Goal: Information Seeking & Learning: Check status

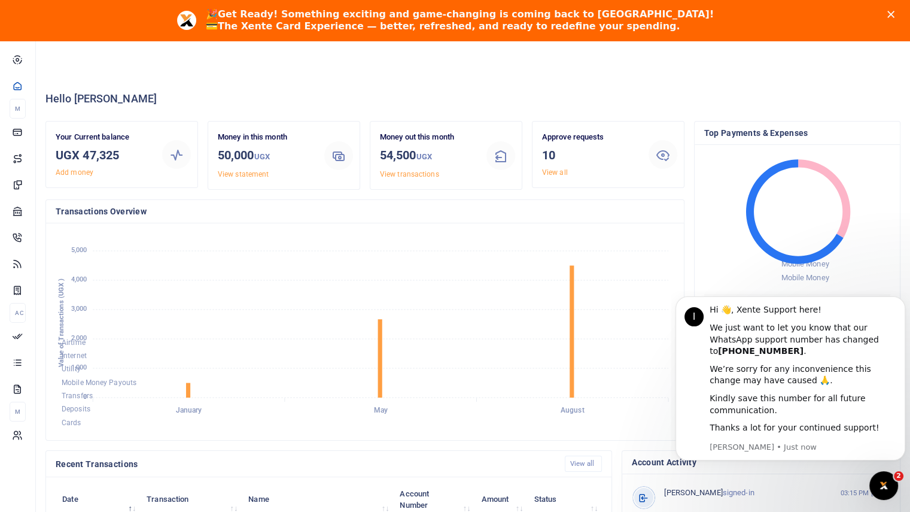
click at [894, 13] on polygon "Close" at bounding box center [890, 14] width 7 height 7
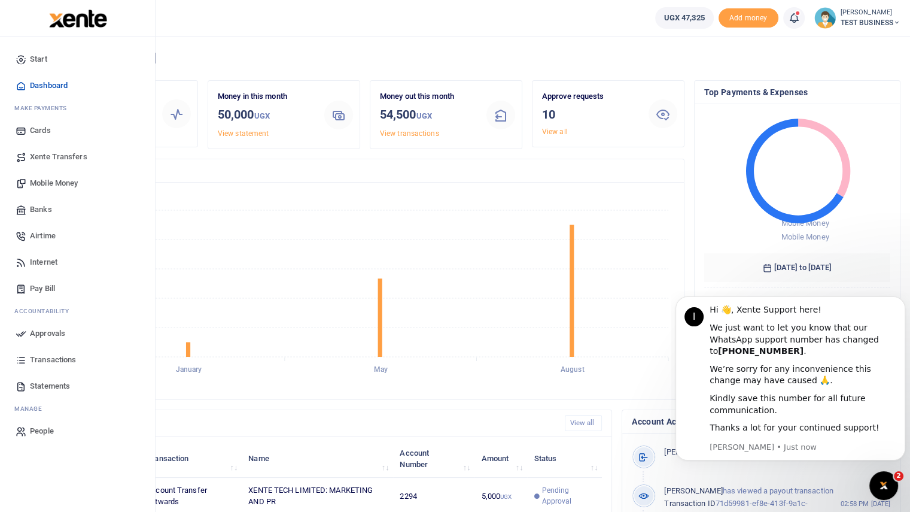
click at [57, 356] on span "Transactions" at bounding box center [53, 360] width 46 height 12
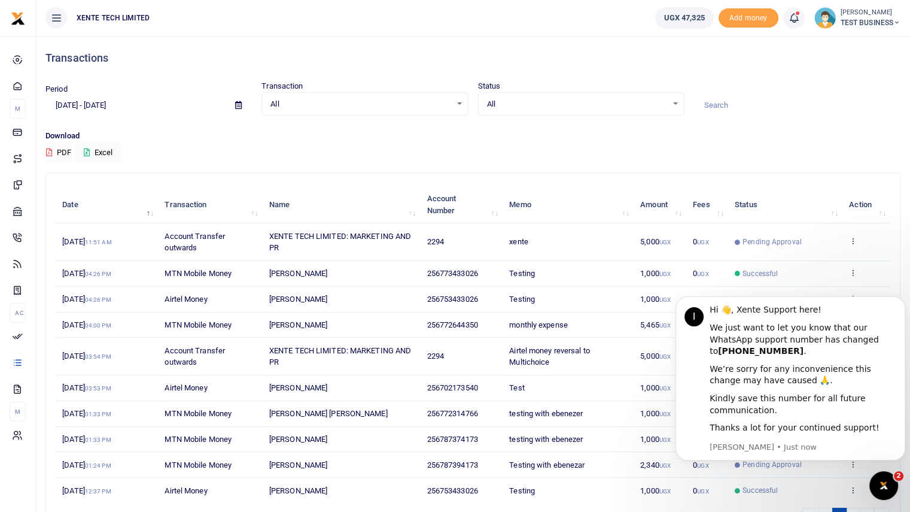
click at [239, 102] on icon at bounding box center [238, 105] width 7 height 8
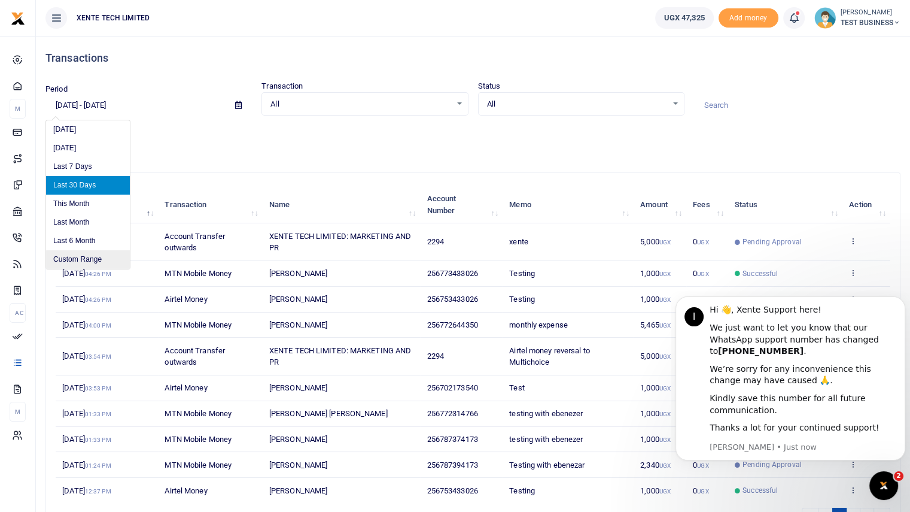
click at [84, 259] on li "Custom Range" at bounding box center [88, 259] width 84 height 19
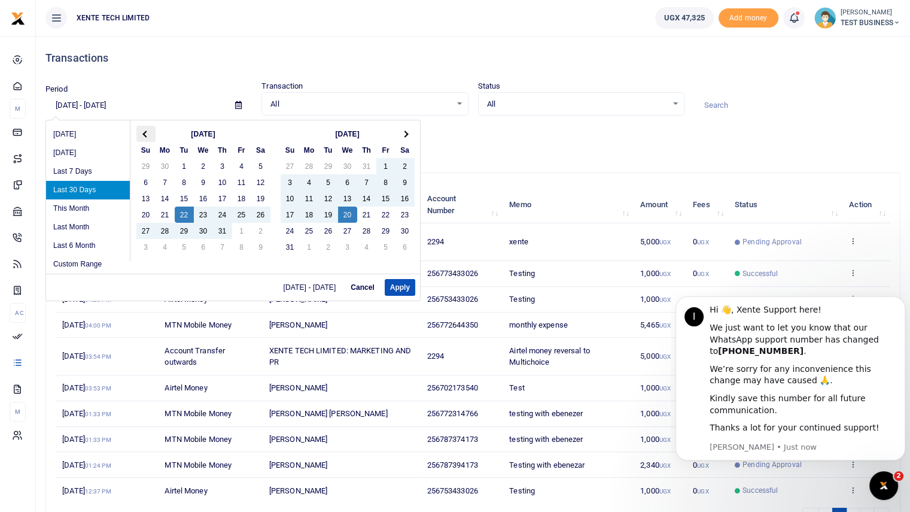
click at [144, 133] on span at bounding box center [145, 133] width 7 height 7
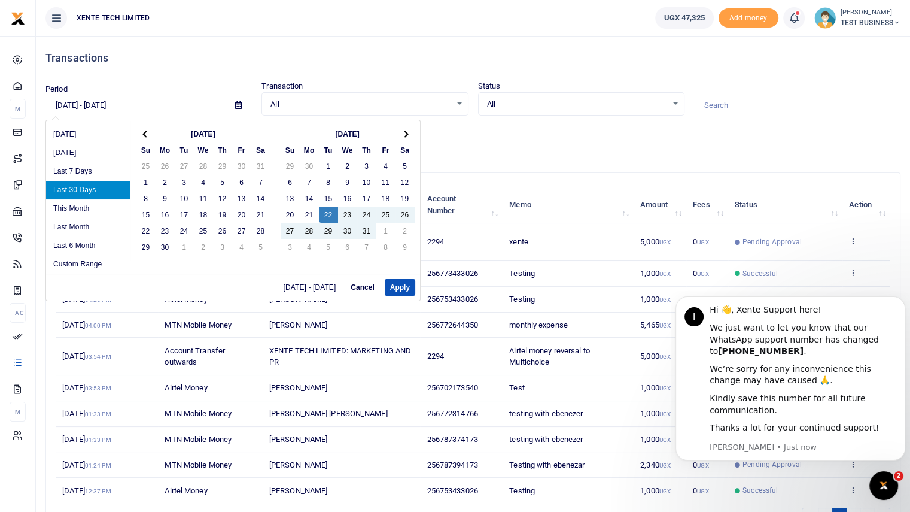
click at [144, 133] on span at bounding box center [145, 133] width 7 height 7
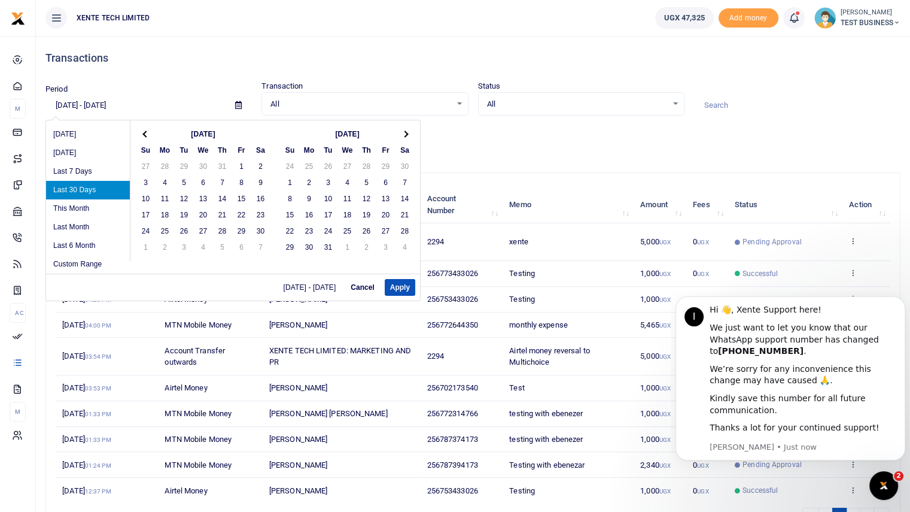
click at [144, 133] on span at bounding box center [145, 133] width 7 height 7
click at [144, 134] on span at bounding box center [145, 133] width 7 height 7
click at [145, 135] on span at bounding box center [145, 133] width 7 height 7
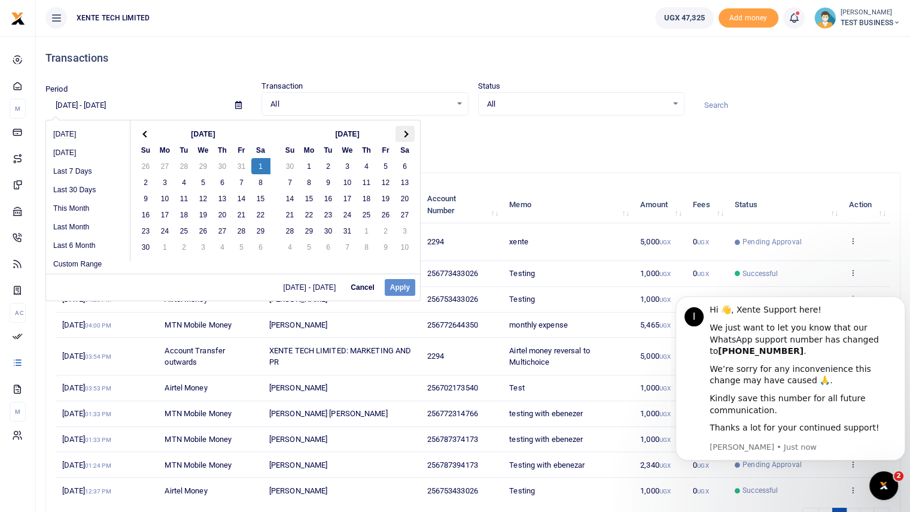
click at [403, 135] on span at bounding box center [404, 133] width 7 height 7
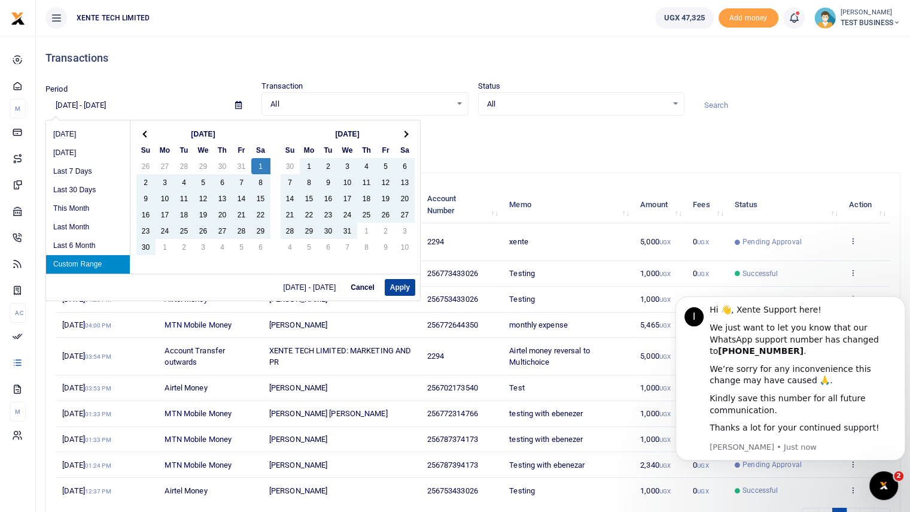
click at [398, 285] on button "Apply" at bounding box center [400, 287] width 31 height 17
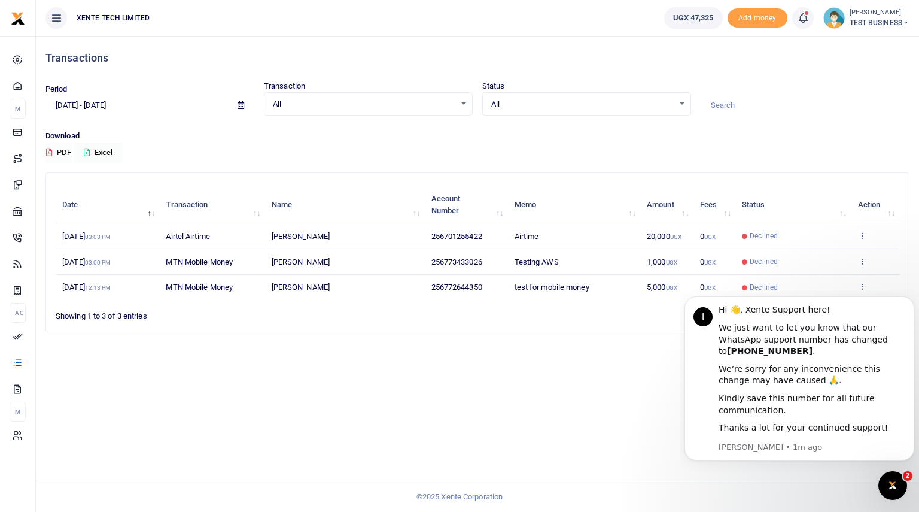
click at [54, 154] on button "PDF" at bounding box center [58, 152] width 26 height 20
click at [105, 150] on button "Excel" at bounding box center [98, 152] width 49 height 20
click at [896, 482] on icon "Open Intercom Messenger" at bounding box center [891, 484] width 20 height 20
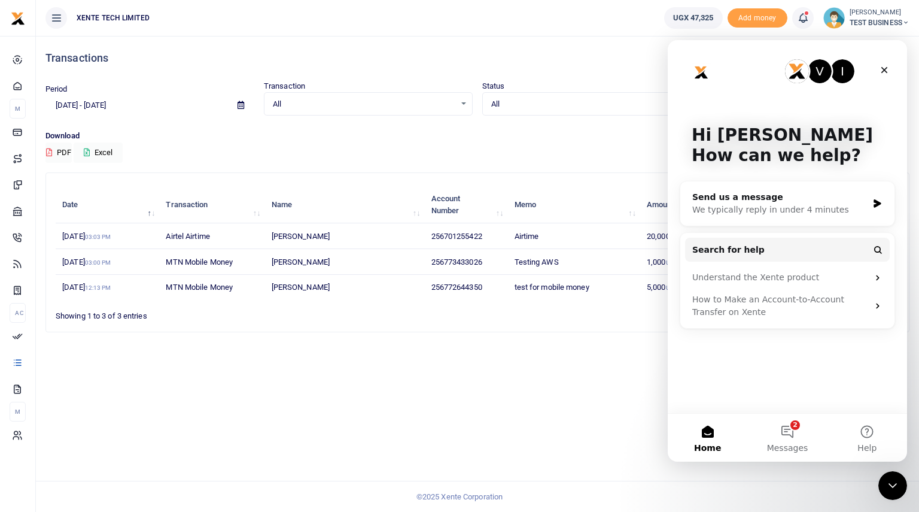
click at [488, 401] on div "Transactions Period 06/01/2024 - 11/30/2024 Transaction All Select an option...…" at bounding box center [477, 274] width 883 height 476
click at [887, 64] on div "Close" at bounding box center [884, 70] width 22 height 22
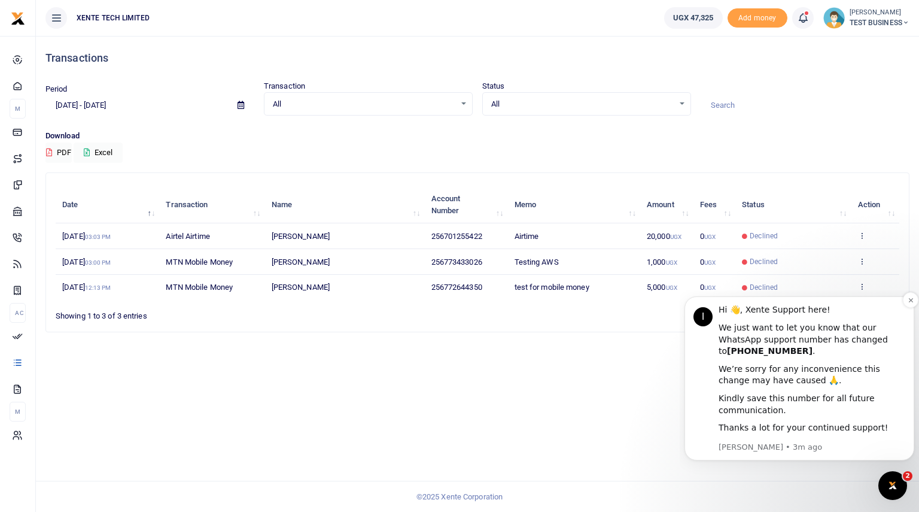
click at [753, 446] on p "Ibrahim • 3m ago" at bounding box center [812, 447] width 187 height 11
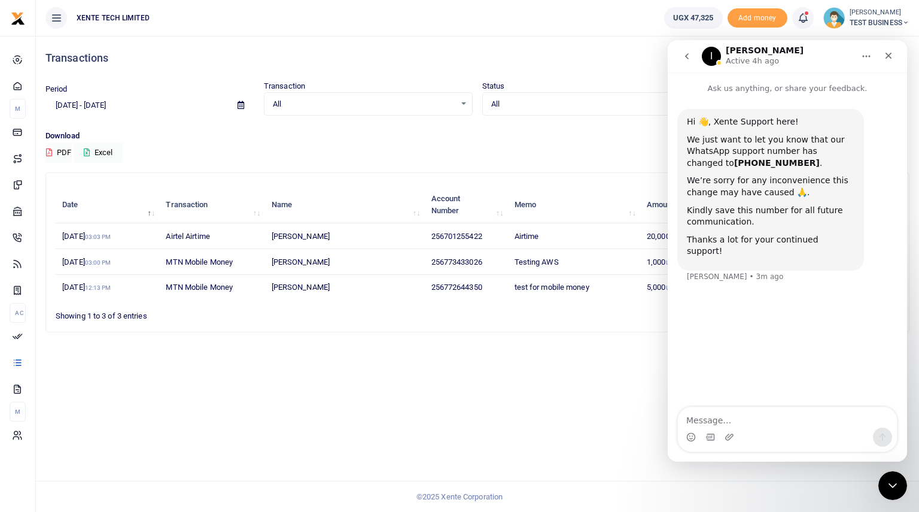
click at [680, 54] on button "go back" at bounding box center [686, 56] width 23 height 23
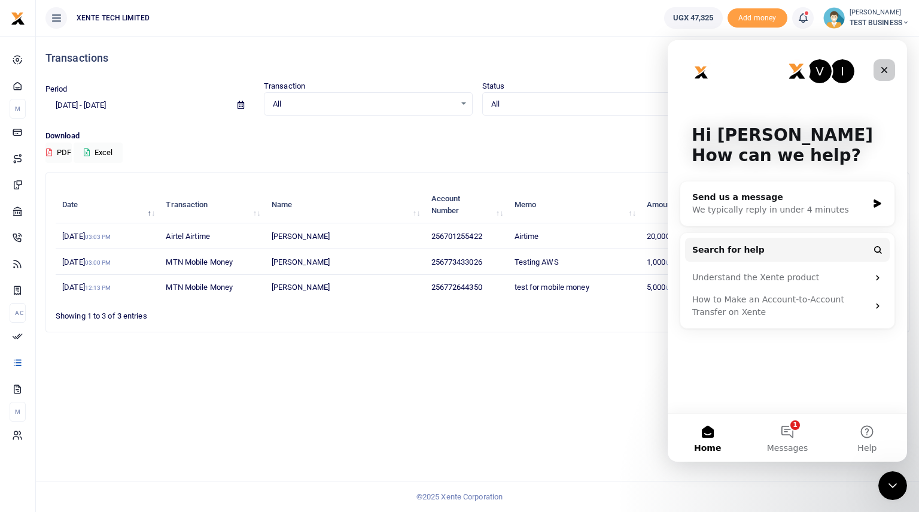
click at [892, 68] on div "Close" at bounding box center [884, 70] width 22 height 22
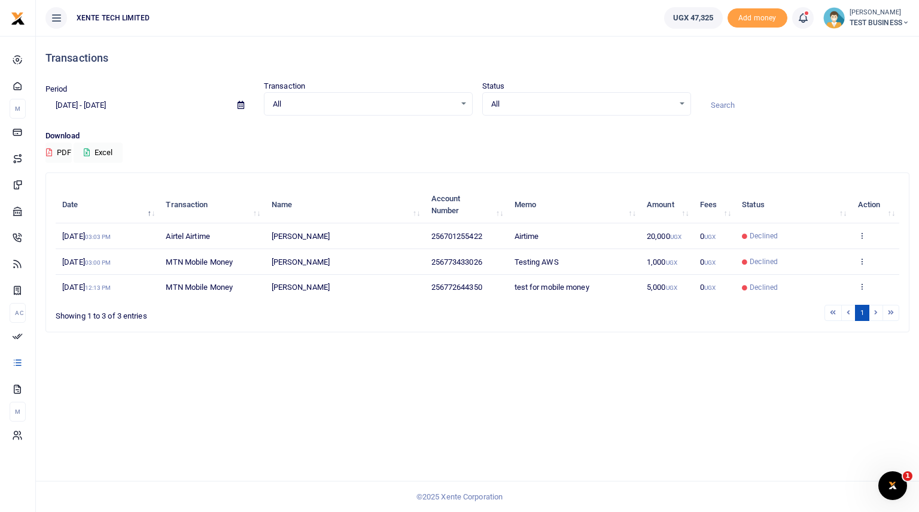
click at [238, 101] on icon at bounding box center [241, 105] width 7 height 8
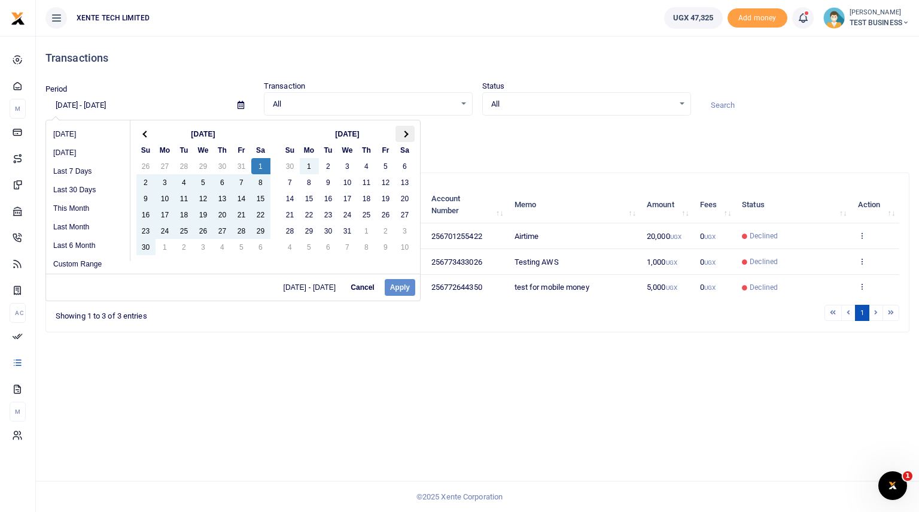
click at [401, 132] on th at bounding box center [404, 134] width 19 height 16
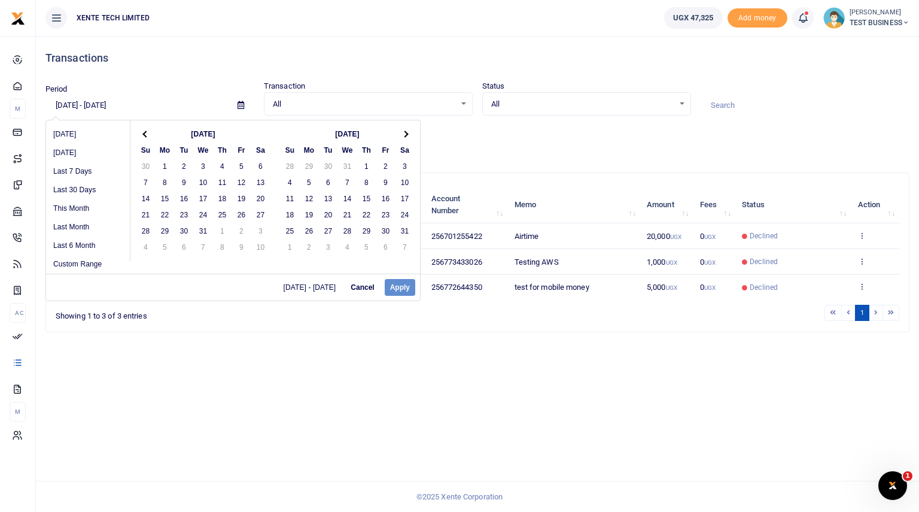
click at [401, 132] on th at bounding box center [404, 134] width 19 height 16
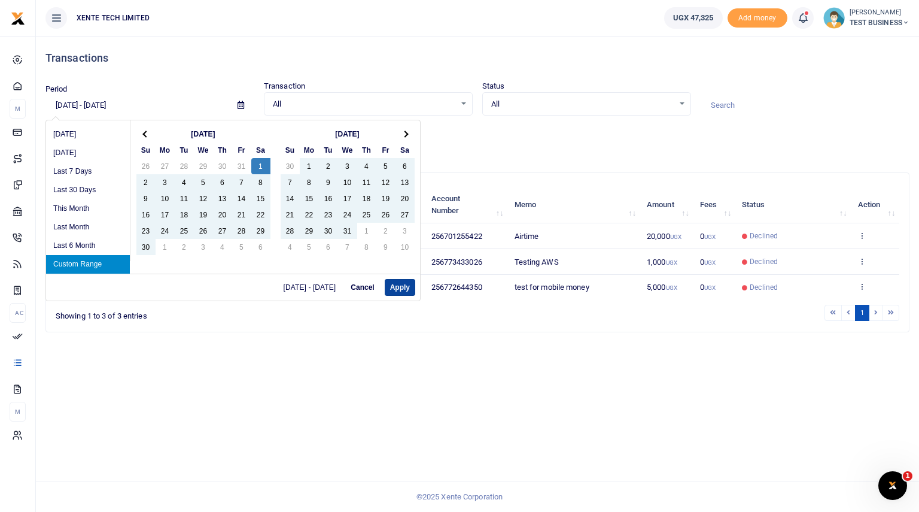
click at [407, 290] on button "Apply" at bounding box center [400, 287] width 31 height 17
type input "06/01/2024 - 12/31/2024"
